Goal: Find specific page/section: Find specific page/section

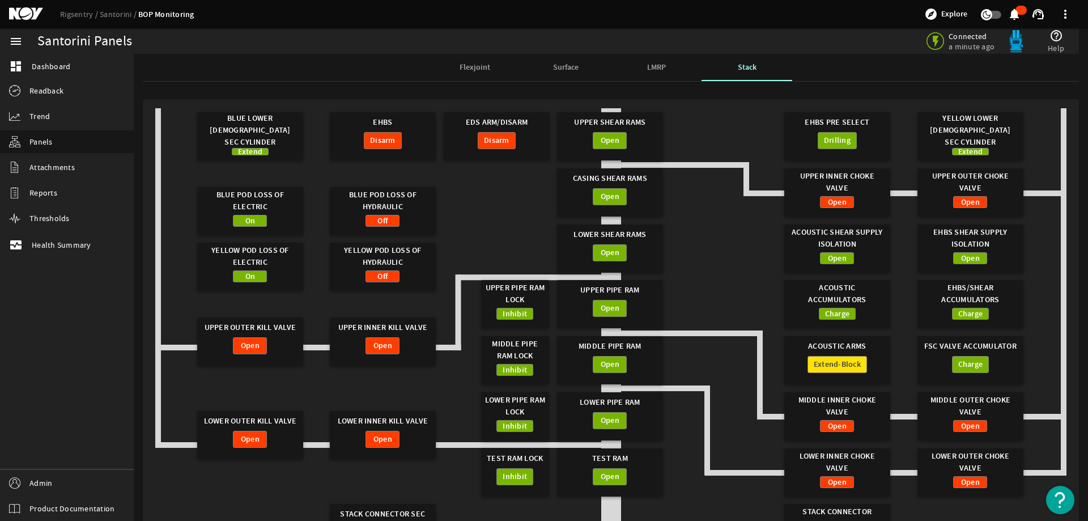
click at [481, 179] on gridster "Blue Lower Female Sec Cylinder Extend EHBS Disarm Upper Shear Rams Open Yellow …" at bounding box center [610, 350] width 911 height 485
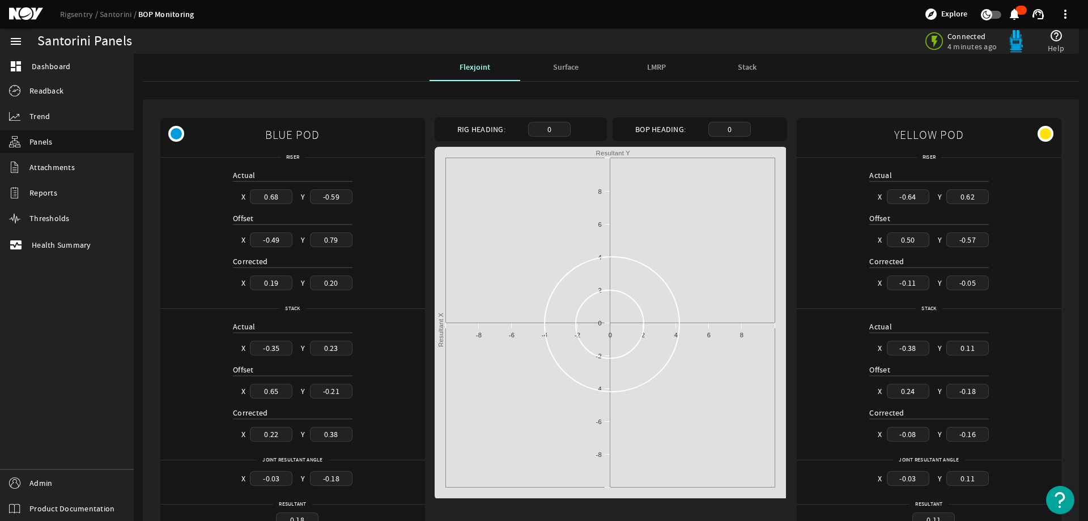
click at [731, 65] on div "Stack" at bounding box center [747, 67] width 91 height 27
